Goal: Task Accomplishment & Management: Understand process/instructions

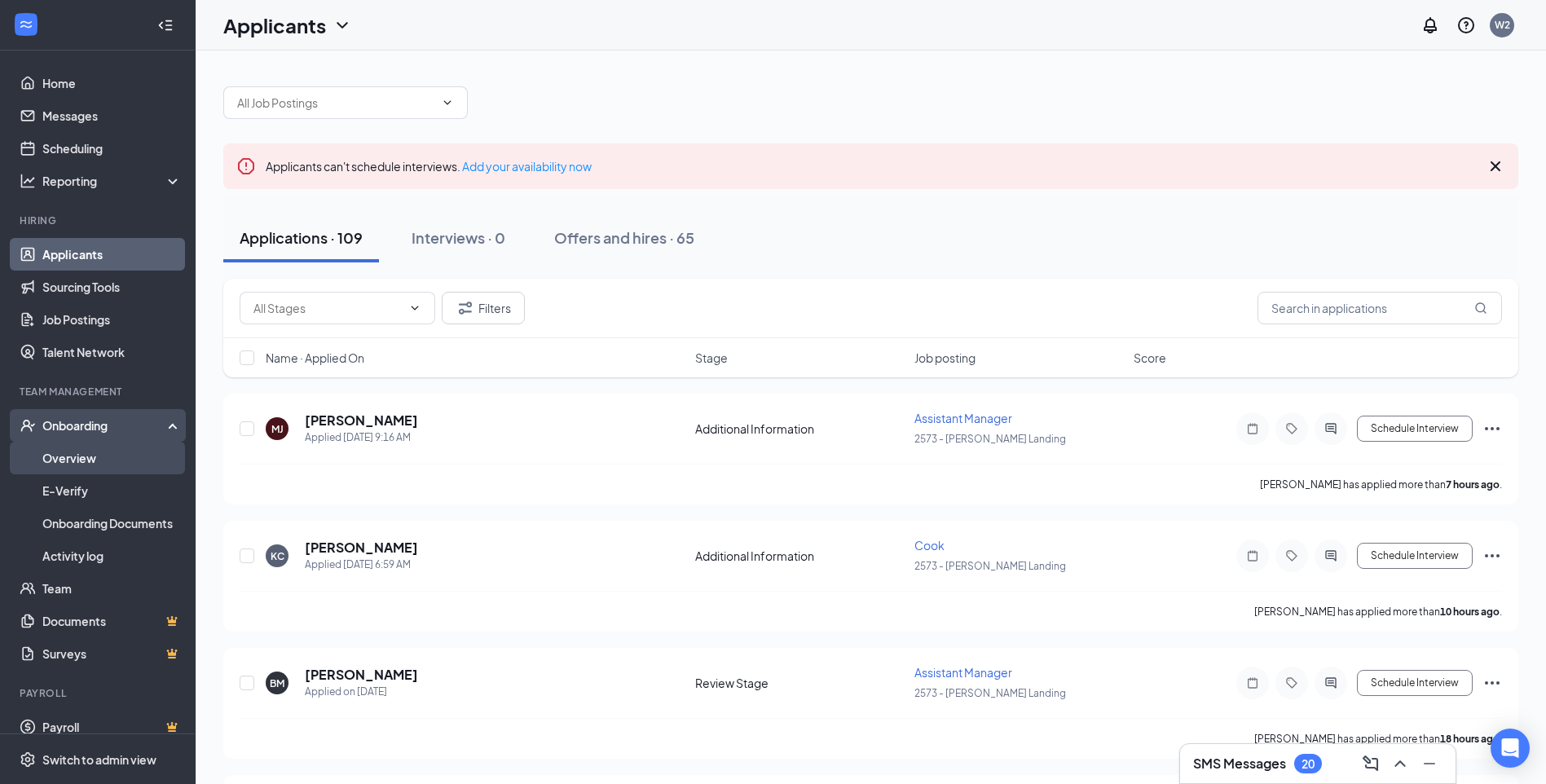
click at [55, 469] on link "Overview" at bounding box center [112, 458] width 140 height 33
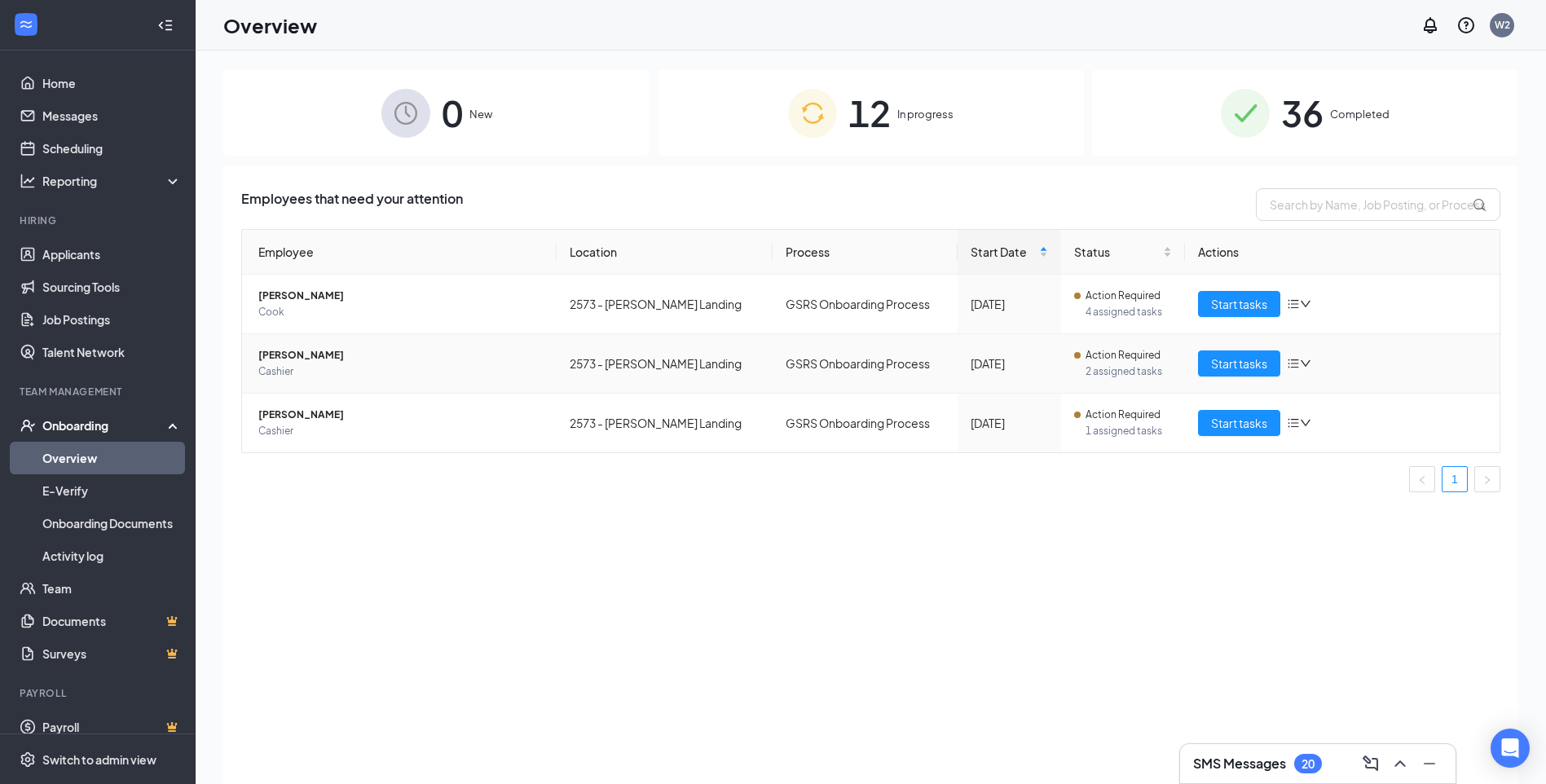
click at [284, 363] on span "[PERSON_NAME]" at bounding box center [400, 354] width 285 height 16
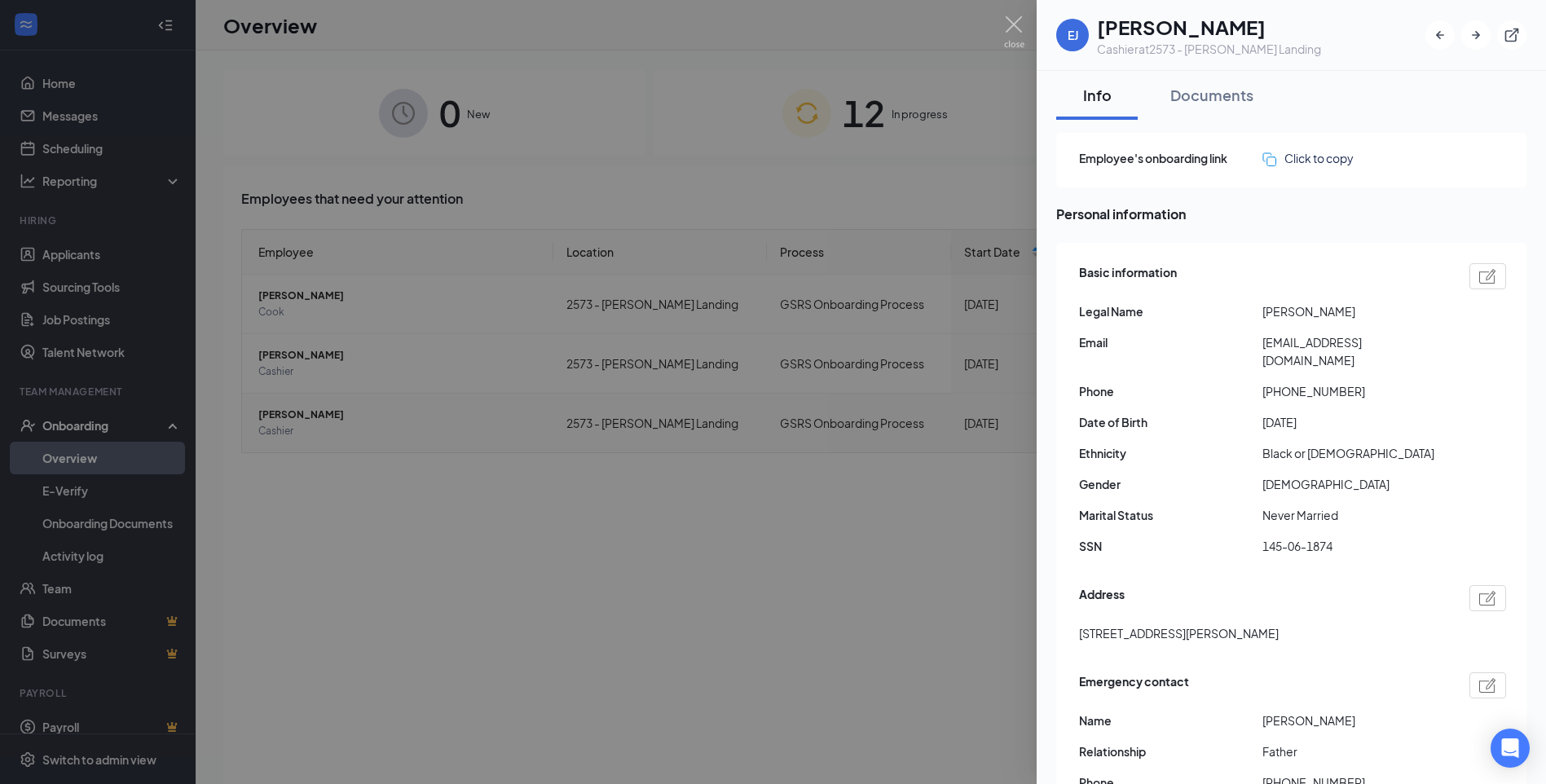
click at [721, 430] on div at bounding box center [773, 392] width 1546 height 784
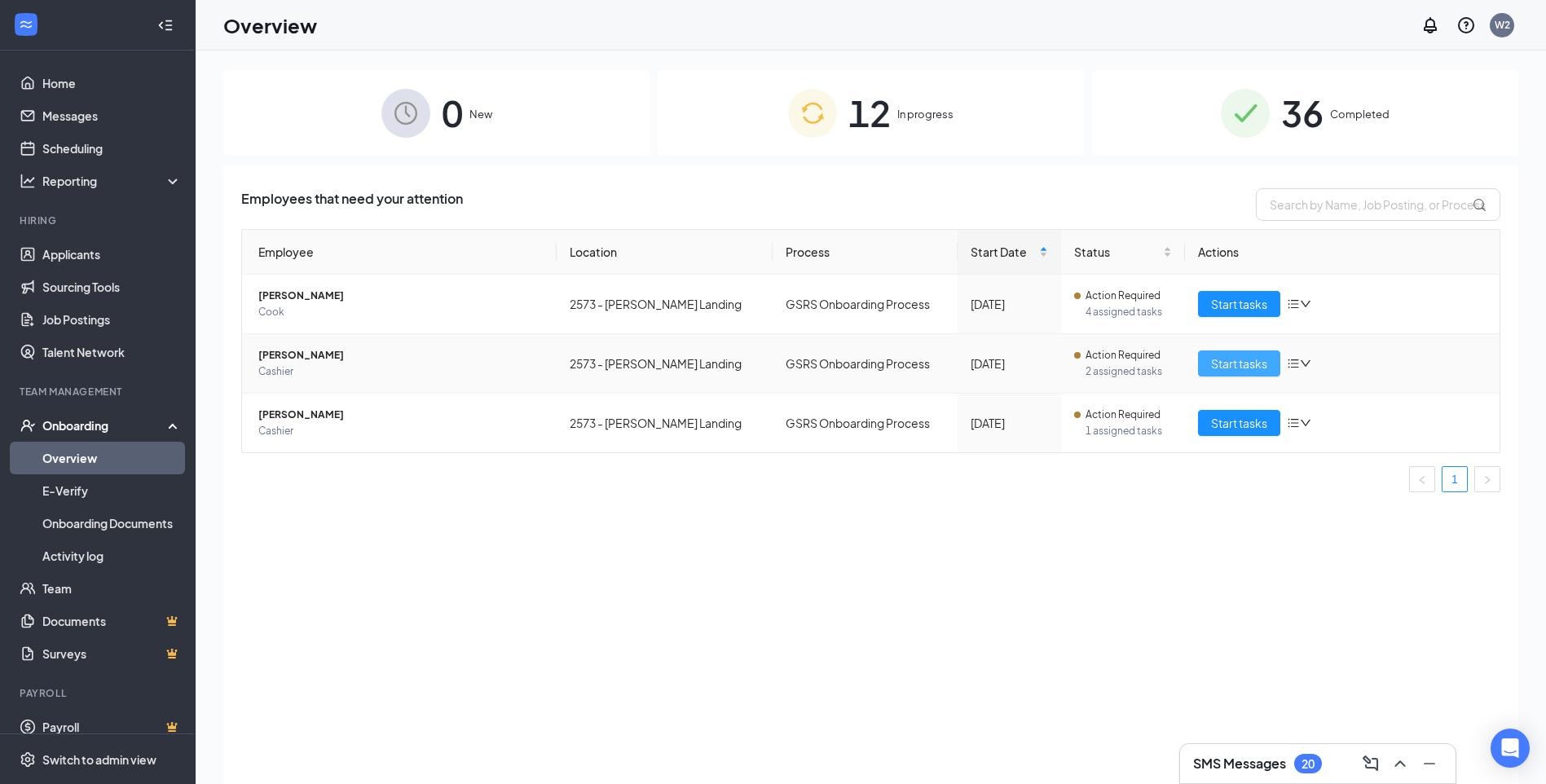
click at [1212, 353] on button "Start tasks" at bounding box center [1239, 363] width 82 height 26
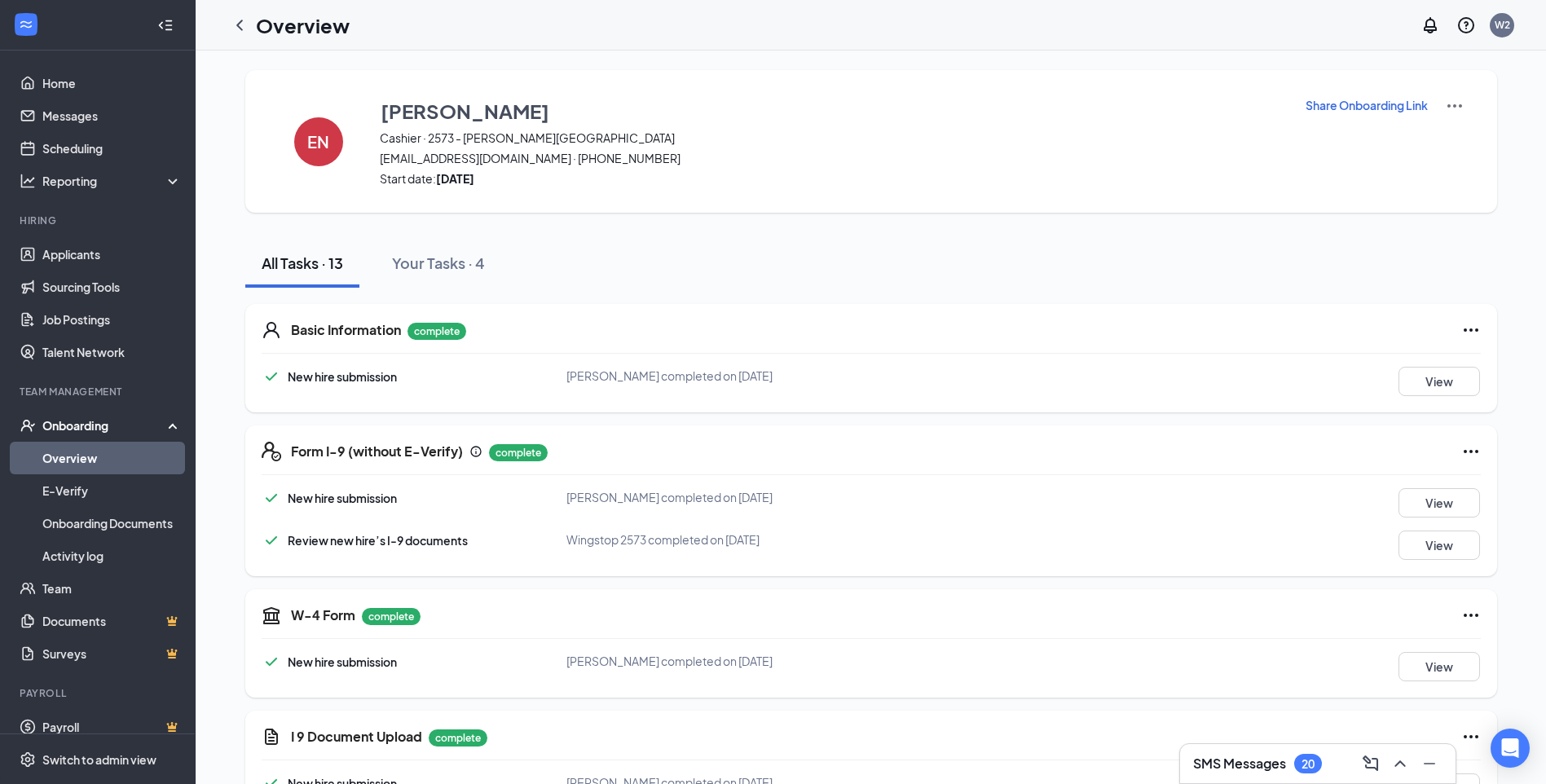
click at [1347, 102] on p "Share Onboarding Link" at bounding box center [1367, 105] width 123 height 16
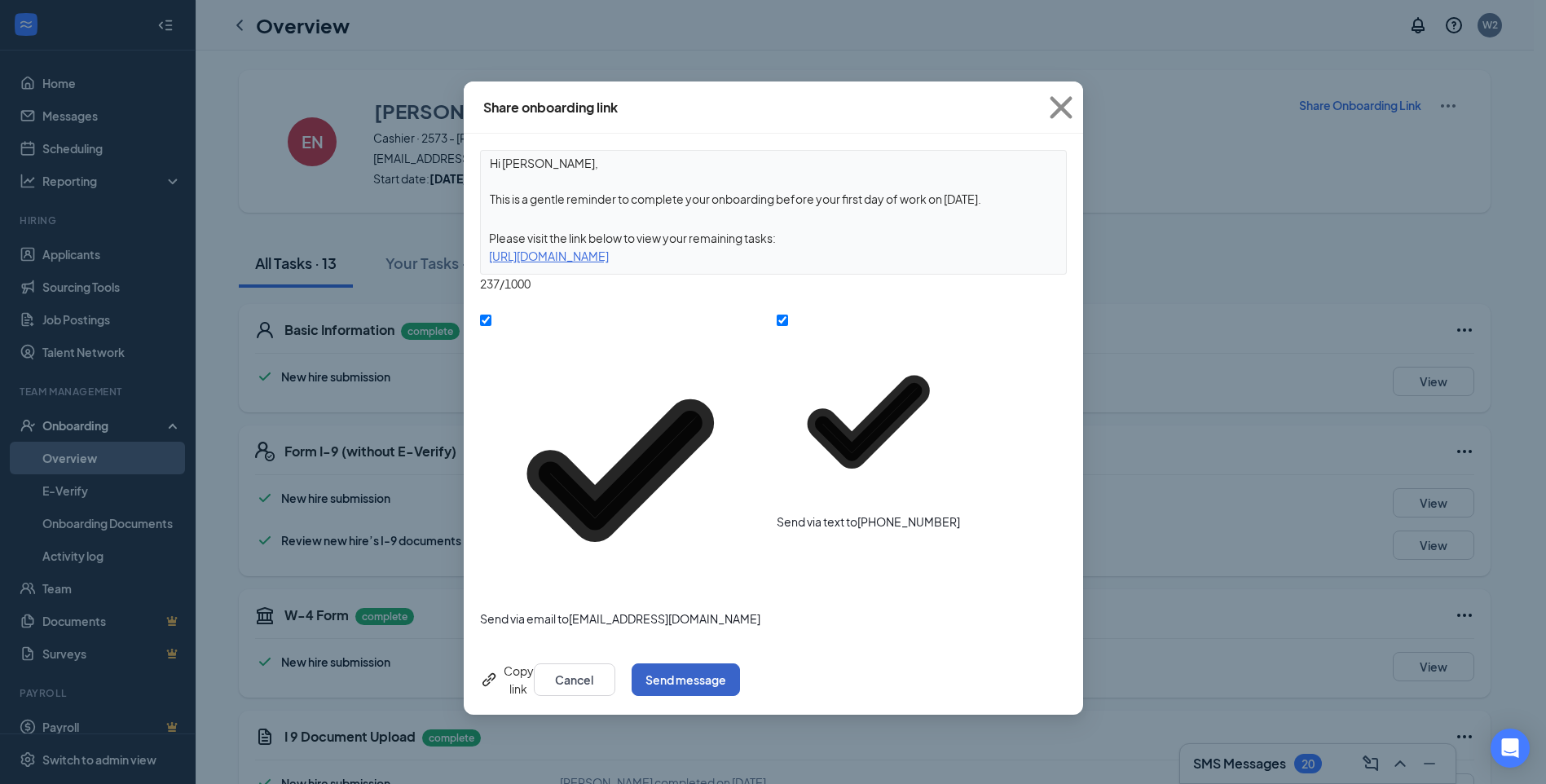
click at [740, 663] on button "Send message" at bounding box center [686, 679] width 108 height 33
